Goal: Check status: Check status

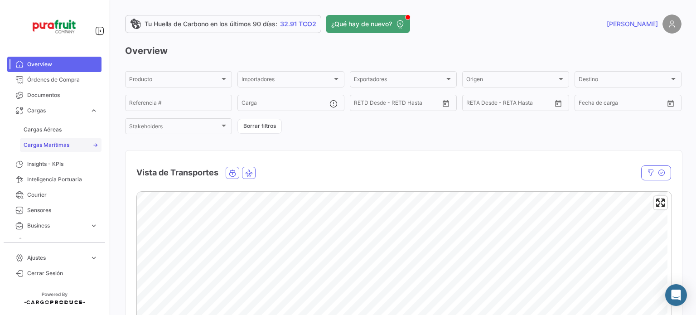
click at [55, 144] on span "Cargas Marítimas" at bounding box center [47, 145] width 46 height 8
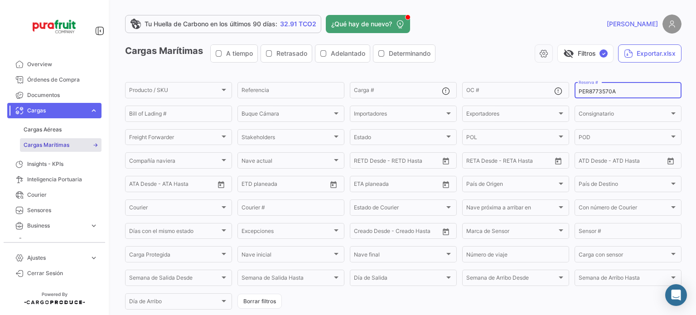
click at [590, 92] on input "PER8773570A" at bounding box center [628, 91] width 99 height 6
paste input "EBKG14336391"
type input "EBKG14336391"
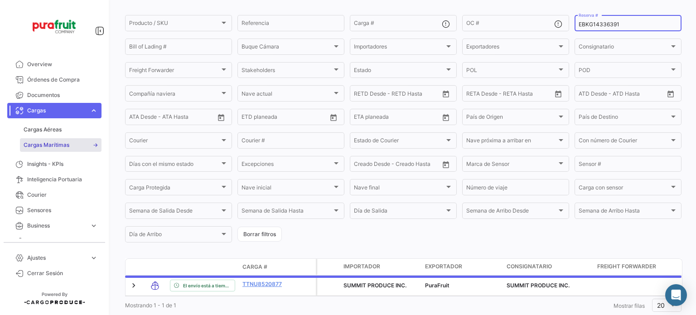
scroll to position [97, 0]
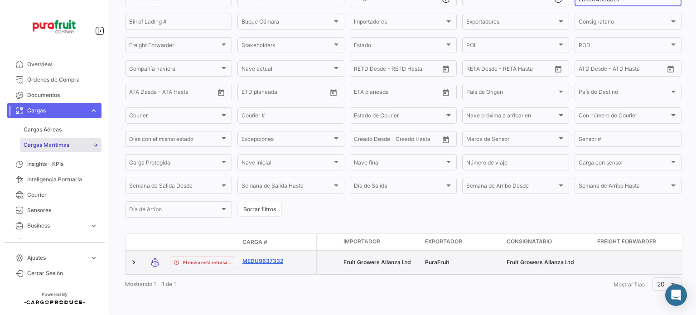
click at [279, 257] on link "MEDU9637332" at bounding box center [266, 261] width 47 height 8
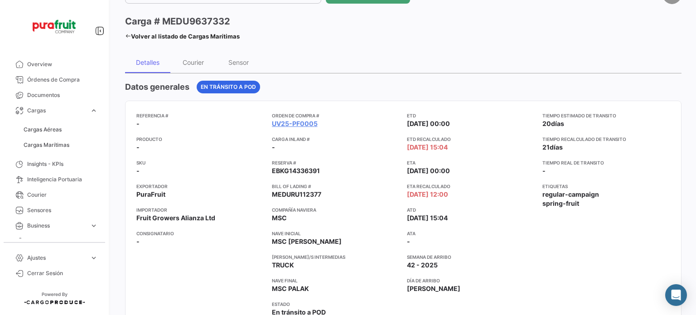
scroll to position [45, 0]
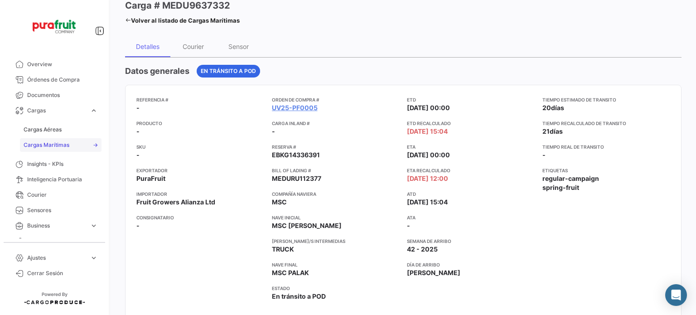
click at [73, 140] on link "Cargas Marítimas" at bounding box center [61, 145] width 82 height 14
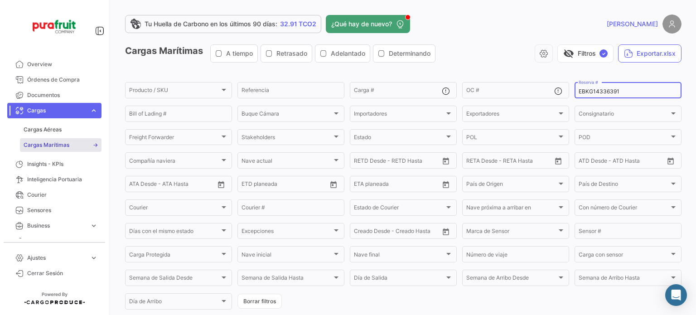
click at [579, 93] on input "EBKG14336391" at bounding box center [628, 91] width 99 height 6
paste input "260050077"
type input "260050077"
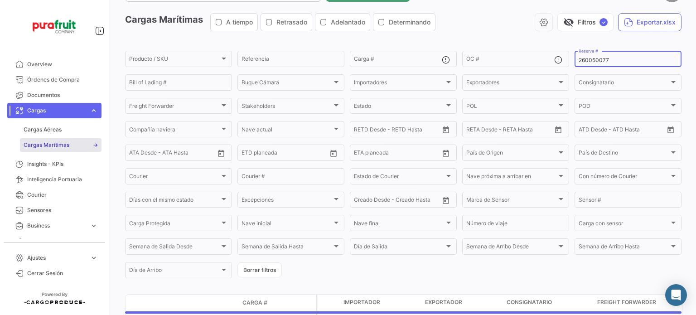
scroll to position [91, 0]
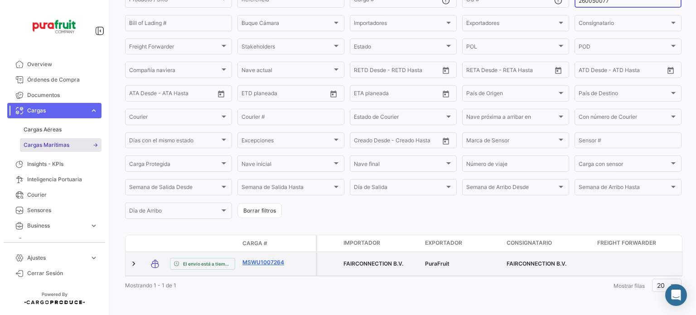
click at [270, 261] on link "MSWU1007264" at bounding box center [266, 262] width 47 height 8
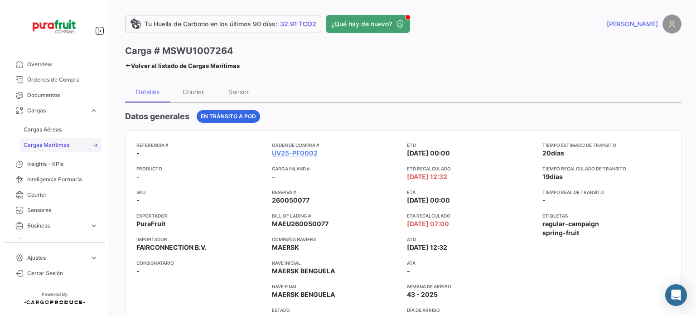
click at [65, 147] on span "Cargas Marítimas" at bounding box center [47, 145] width 46 height 8
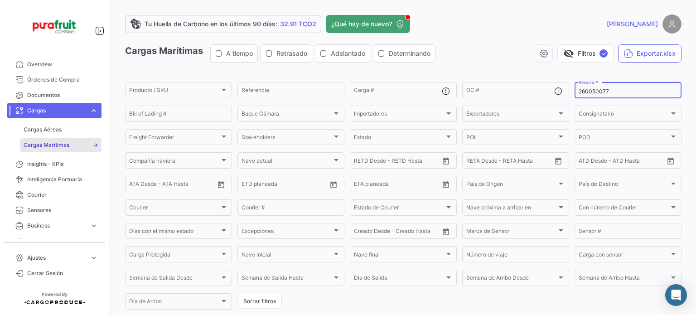
click at [581, 94] on input "260050077" at bounding box center [628, 91] width 99 height 6
paste input "EBKG14324832"
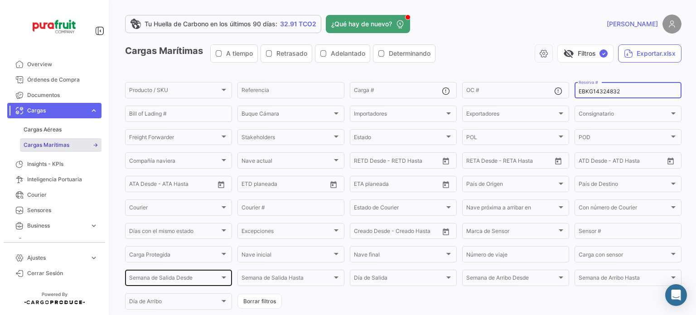
scroll to position [91, 0]
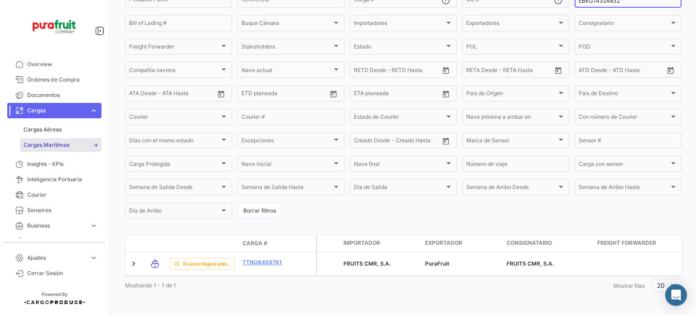
click at [75, 140] on link "Cargas Marítimas" at bounding box center [61, 145] width 82 height 14
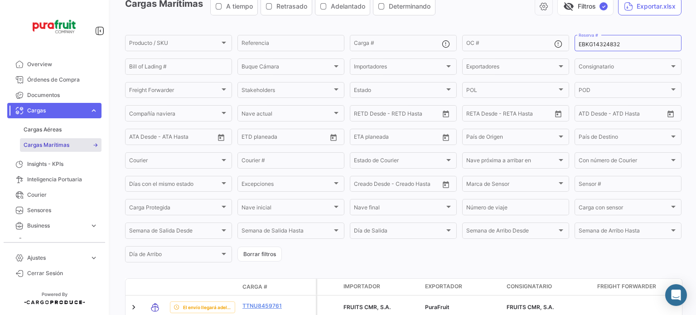
scroll to position [0, 0]
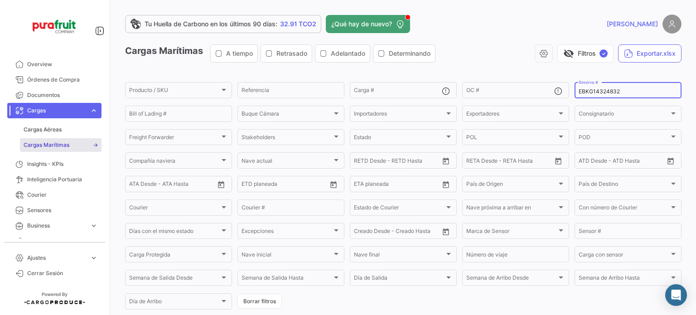
click at [581, 89] on input "EBKG14324832" at bounding box center [628, 91] width 99 height 6
paste input "ZIMULMA00013645"
type input "ZIMULMA00013645"
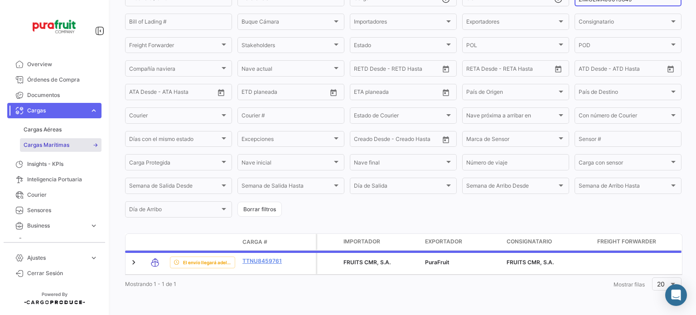
scroll to position [97, 0]
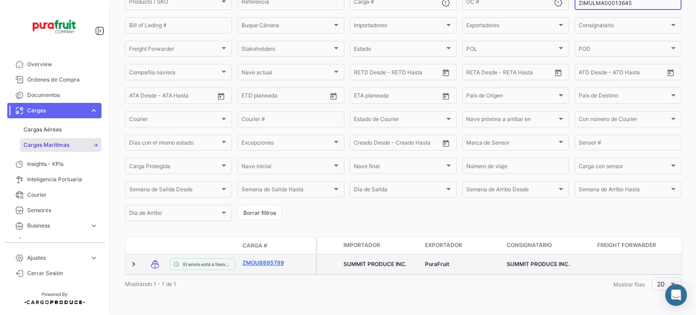
click at [267, 259] on link "ZMOU8895799" at bounding box center [266, 263] width 47 height 8
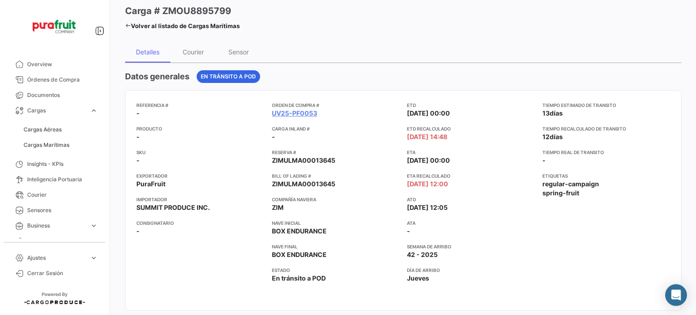
scroll to position [45, 0]
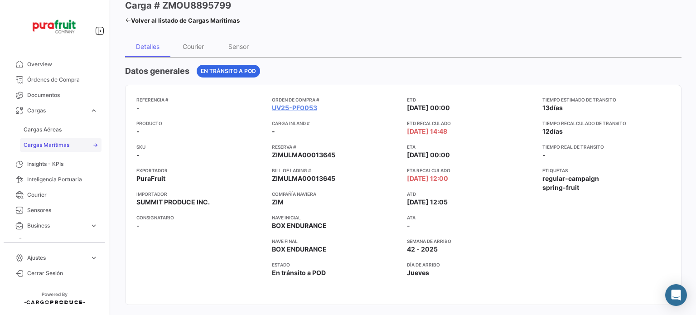
click at [65, 139] on link "Cargas Marítimas" at bounding box center [61, 145] width 82 height 14
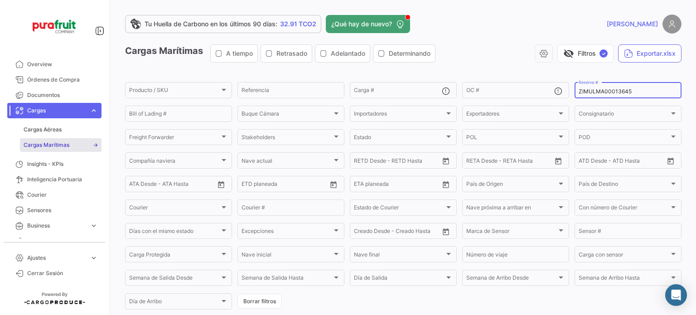
click at [579, 94] on input "ZIMULMA00013645" at bounding box center [628, 91] width 99 height 6
paste input "578"
type input "ZIMULMA00013578"
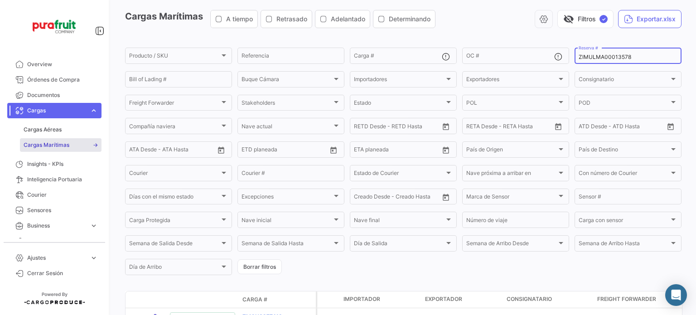
scroll to position [91, 0]
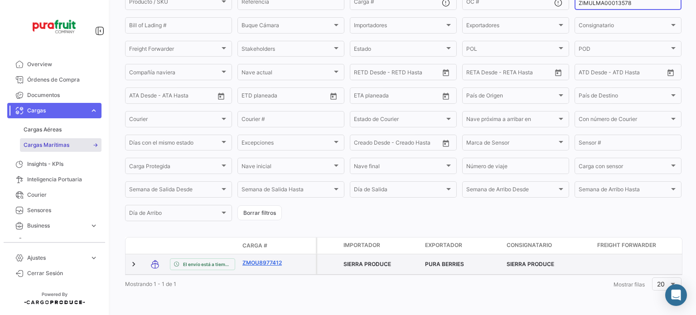
click at [257, 261] on link "ZMOU8977412" at bounding box center [266, 263] width 47 height 8
